Goal: Information Seeking & Learning: Check status

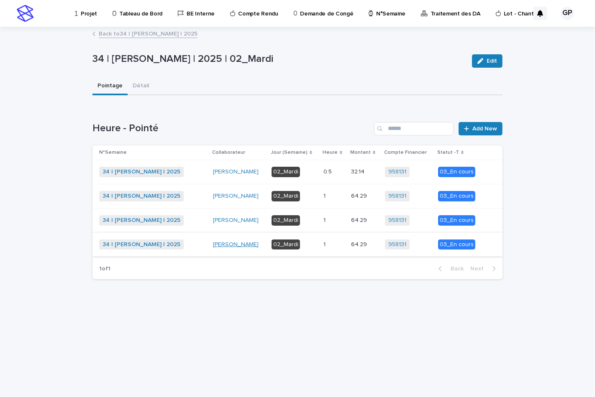
click at [238, 241] on link "[PERSON_NAME]" at bounding box center [236, 244] width 46 height 7
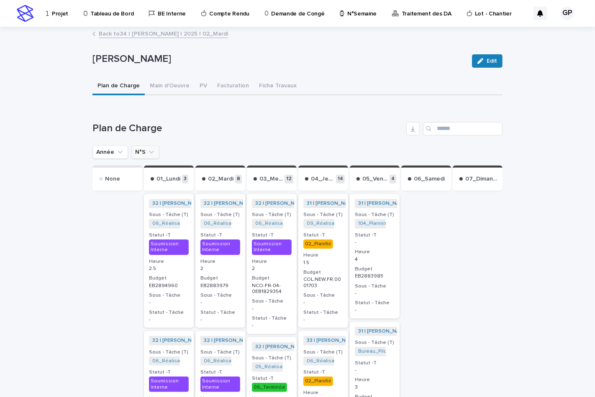
click at [136, 150] on button "N°S" at bounding box center [145, 152] width 28 height 13
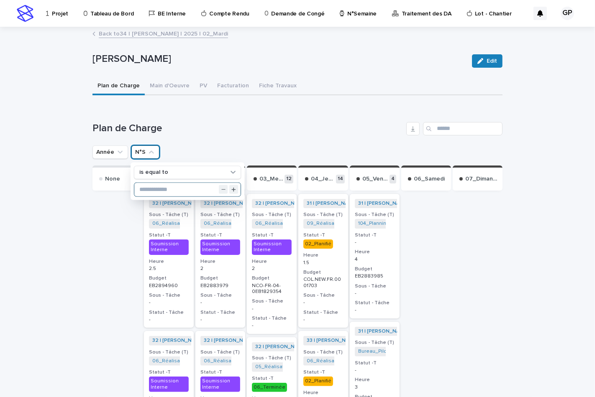
click at [144, 187] on input "text" at bounding box center [187, 189] width 106 height 13
type input "**"
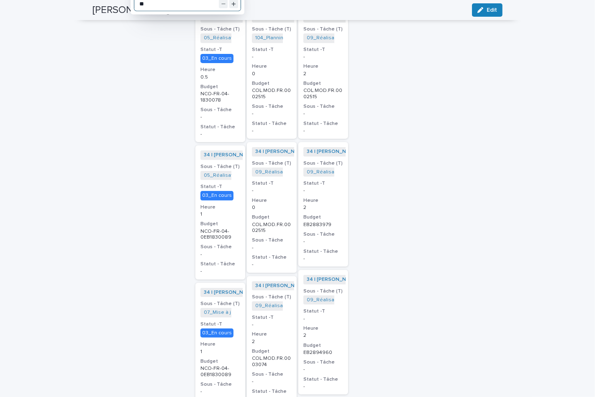
scroll to position [46, 0]
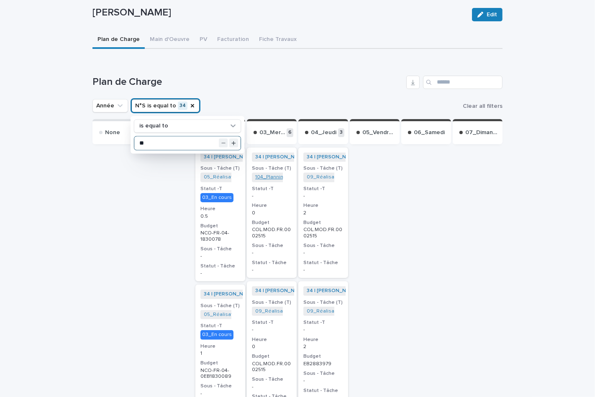
click at [267, 174] on link "104_Planning Travaux_NCO-FR-04-2570815" at bounding box center [306, 177] width 102 height 6
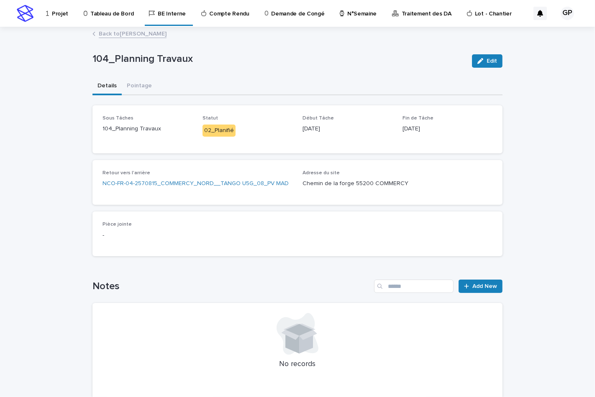
click at [137, 34] on link "Back to [PERSON_NAME]" at bounding box center [133, 33] width 68 height 10
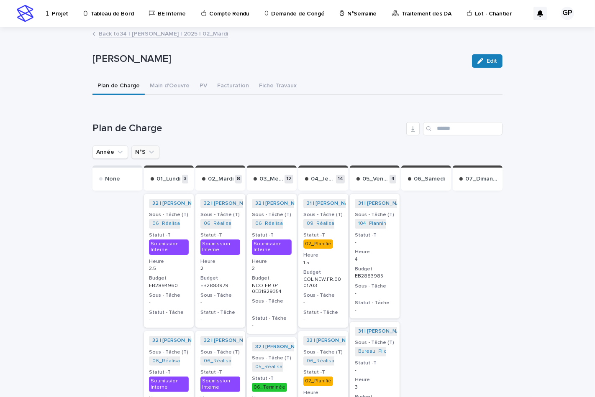
click at [133, 149] on button "N°S" at bounding box center [145, 152] width 28 height 13
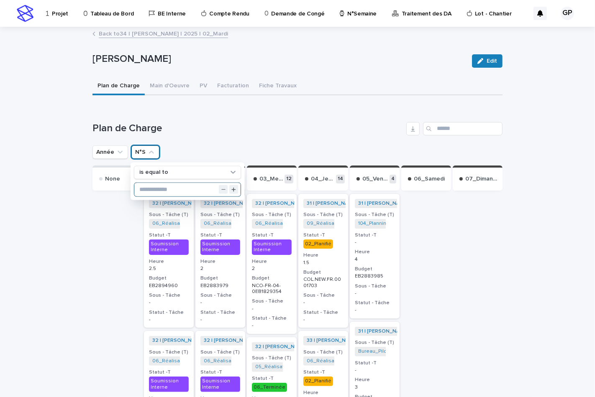
click at [141, 189] on input "text" at bounding box center [187, 189] width 106 height 13
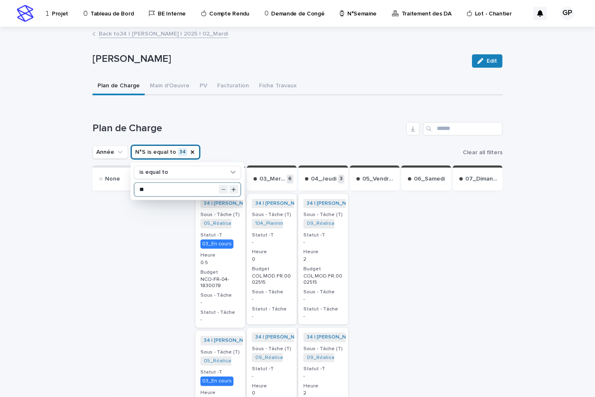
type input "**"
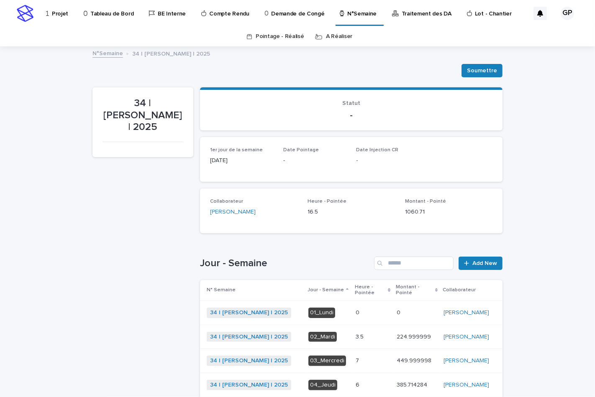
scroll to position [46, 0]
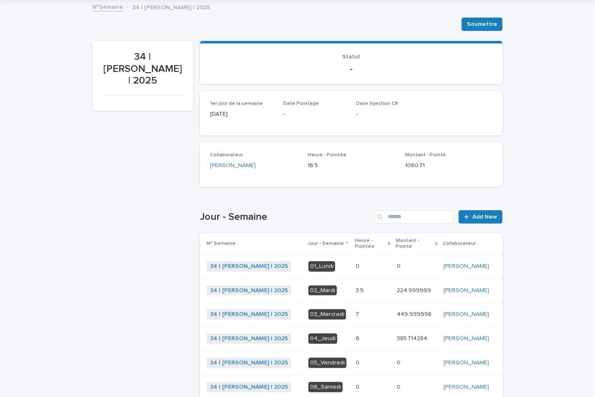
click at [319, 310] on div "03_Mercredi" at bounding box center [327, 315] width 38 height 10
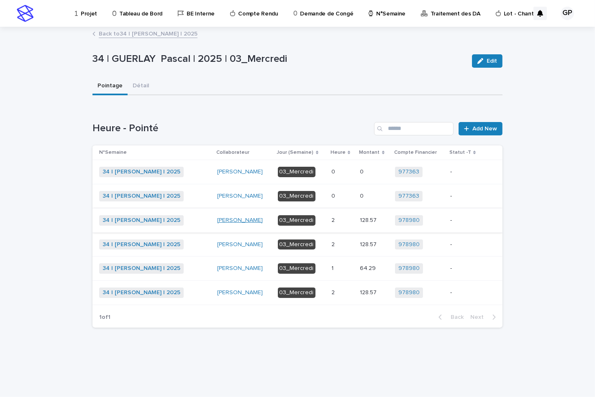
drag, startPoint x: 293, startPoint y: 218, endPoint x: 256, endPoint y: 221, distance: 37.7
drag, startPoint x: 256, startPoint y: 221, endPoint x: 334, endPoint y: 218, distance: 78.3
drag, startPoint x: 334, startPoint y: 218, endPoint x: 303, endPoint y: 218, distance: 31.0
click at [303, 218] on div "03_Mercredi" at bounding box center [297, 220] width 38 height 10
